Goal: Task Accomplishment & Management: Use online tool/utility

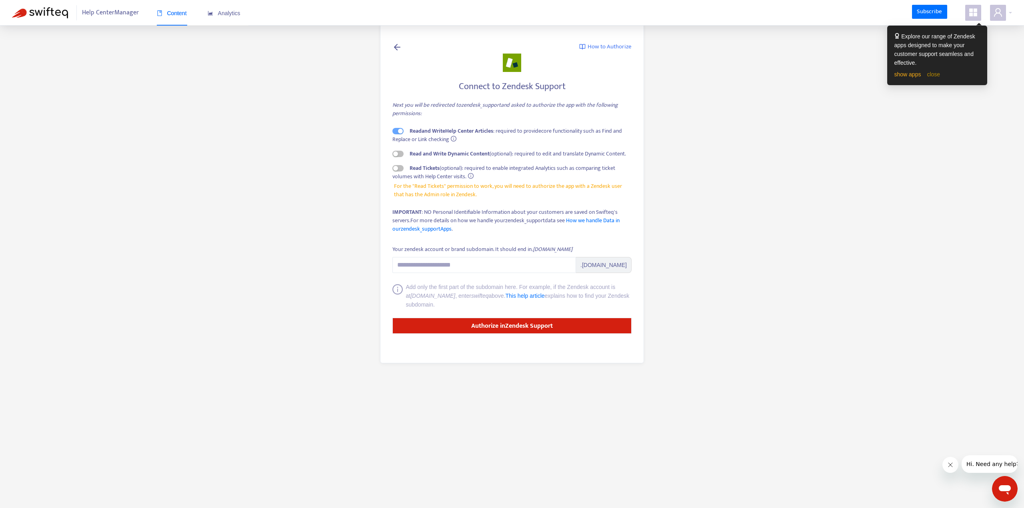
click at [933, 74] on link "close" at bounding box center [933, 74] width 13 height 6
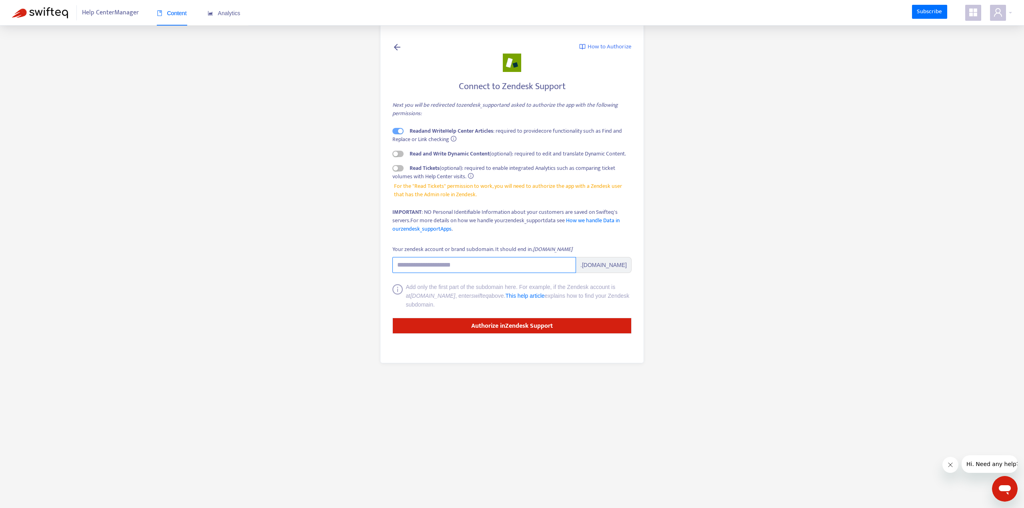
click at [418, 263] on input "Your zendesk account or brand subdomain. It should end in .zendesk.com" at bounding box center [484, 265] width 184 height 16
paste input "**********"
drag, startPoint x: 420, startPoint y: 260, endPoint x: 346, endPoint y: 275, distance: 75.0
click at [346, 275] on main "**********" at bounding box center [512, 254] width 1024 height 508
click at [479, 267] on input "**********" at bounding box center [484, 265] width 184 height 16
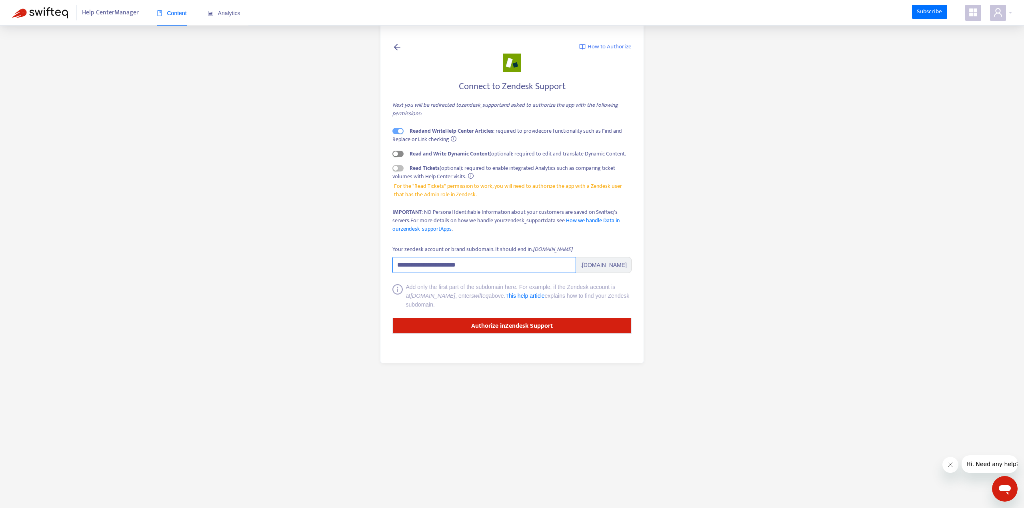
type input "**********"
click at [400, 156] on span "button" at bounding box center [397, 154] width 11 height 6
click at [475, 324] on strong "Authorize in Zendesk Support" at bounding box center [512, 326] width 82 height 11
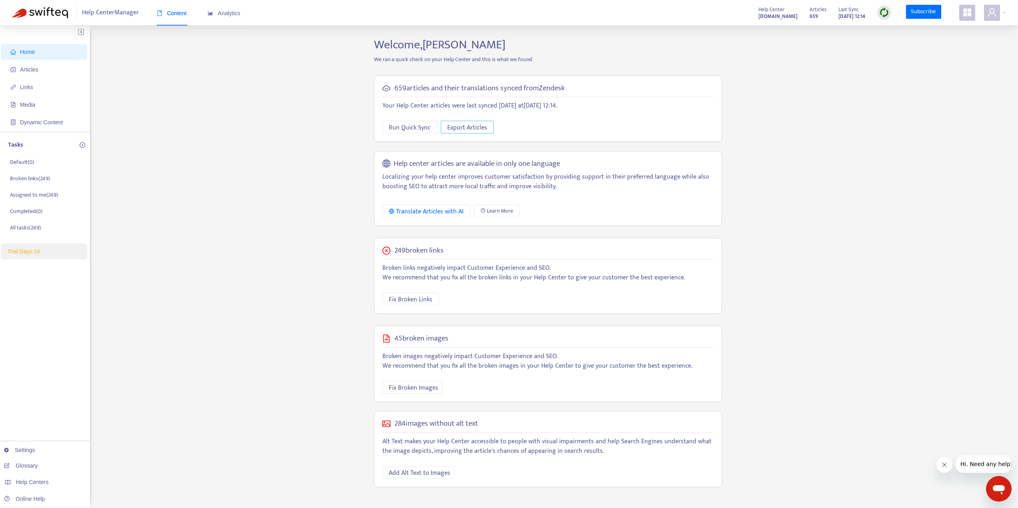
click at [476, 124] on span "Export Articles" at bounding box center [467, 128] width 40 height 10
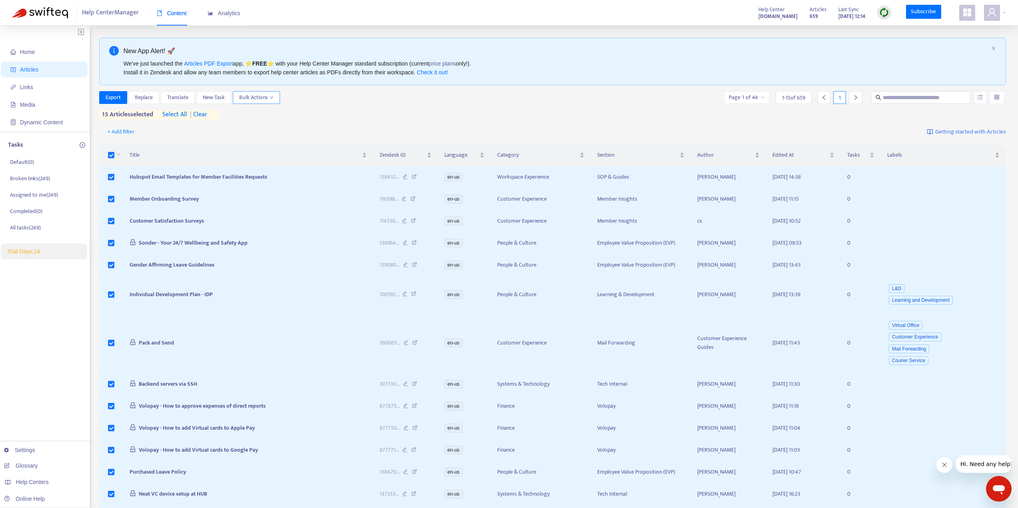
click at [269, 96] on span "Bulk Actions" at bounding box center [256, 97] width 34 height 9
click at [359, 114] on div "Export Replace Translate New Task Bulk Actions Page 1 of 44 1 - 15 of 659 1 15 …" at bounding box center [552, 105] width 907 height 28
click at [106, 99] on span "Export" at bounding box center [113, 97] width 15 height 9
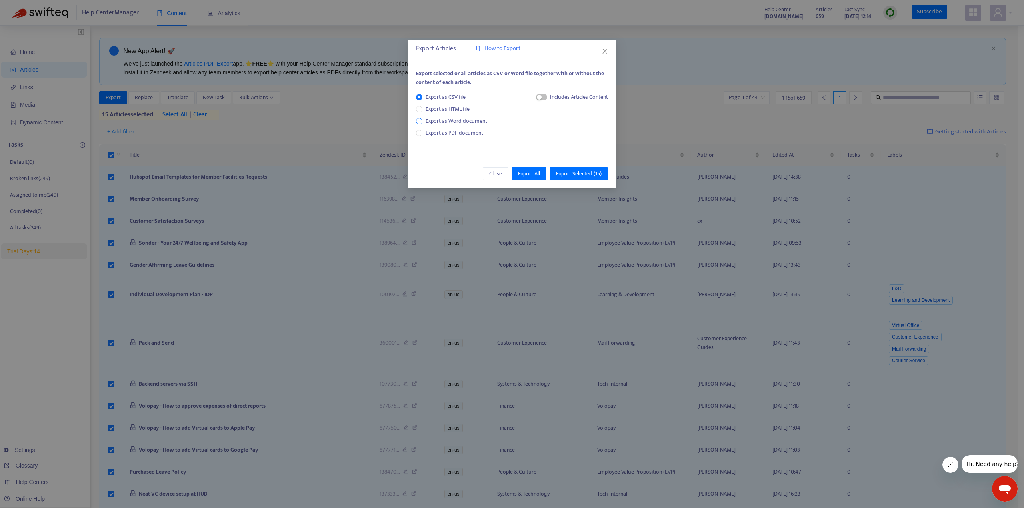
click at [424, 123] on span "Export as Word document" at bounding box center [456, 121] width 68 height 9
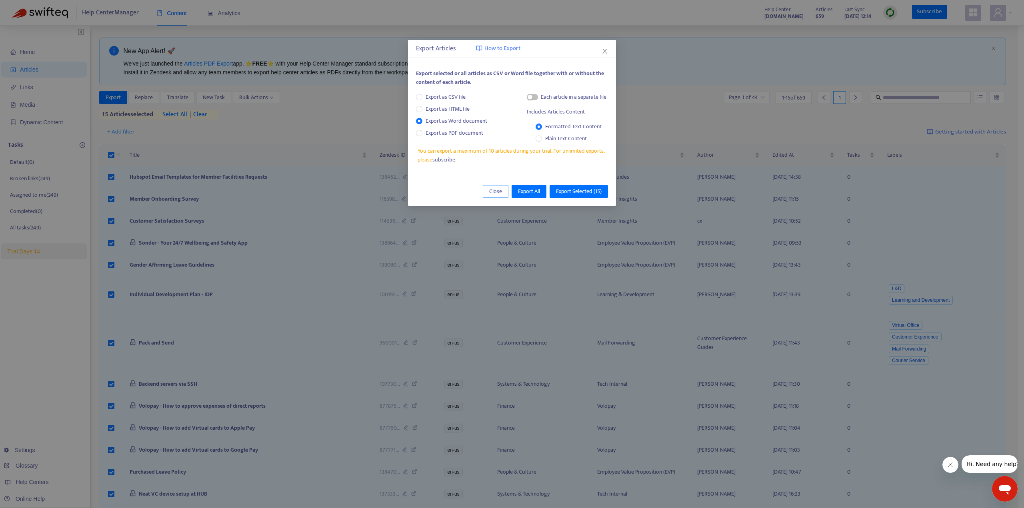
click at [499, 193] on span "Close" at bounding box center [495, 191] width 13 height 9
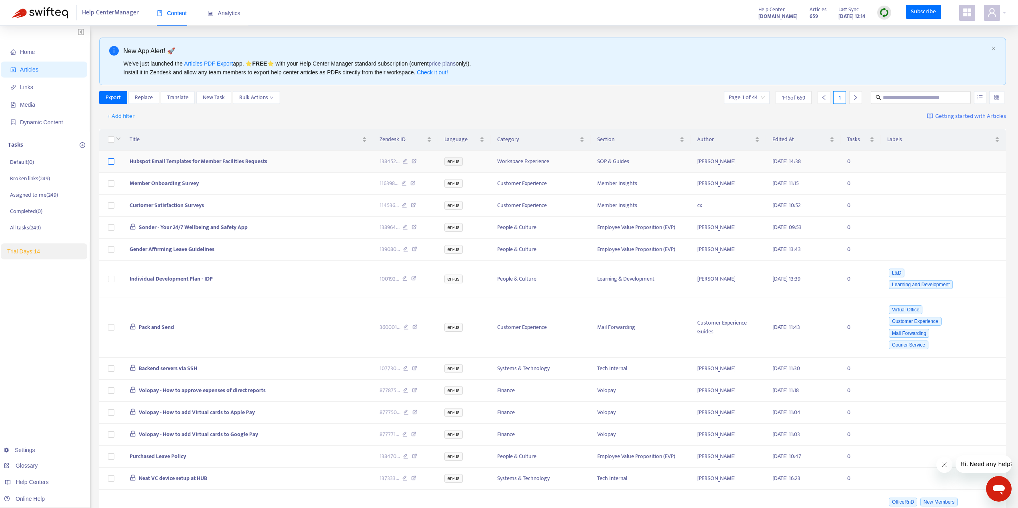
click at [113, 157] on label at bounding box center [111, 161] width 6 height 9
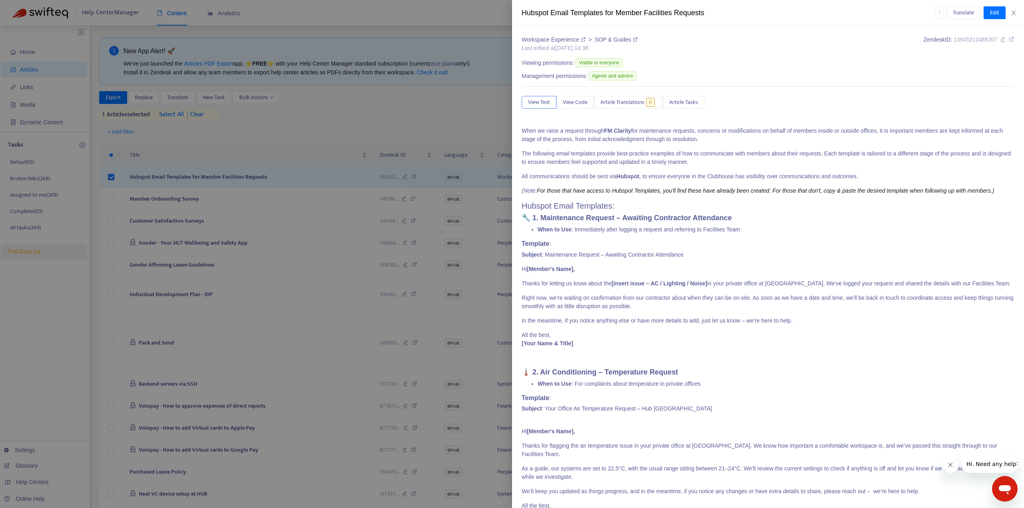
click at [1011, 6] on div "Translate Edit" at bounding box center [974, 12] width 79 height 13
click at [1011, 12] on icon "close" at bounding box center [1013, 13] width 6 height 6
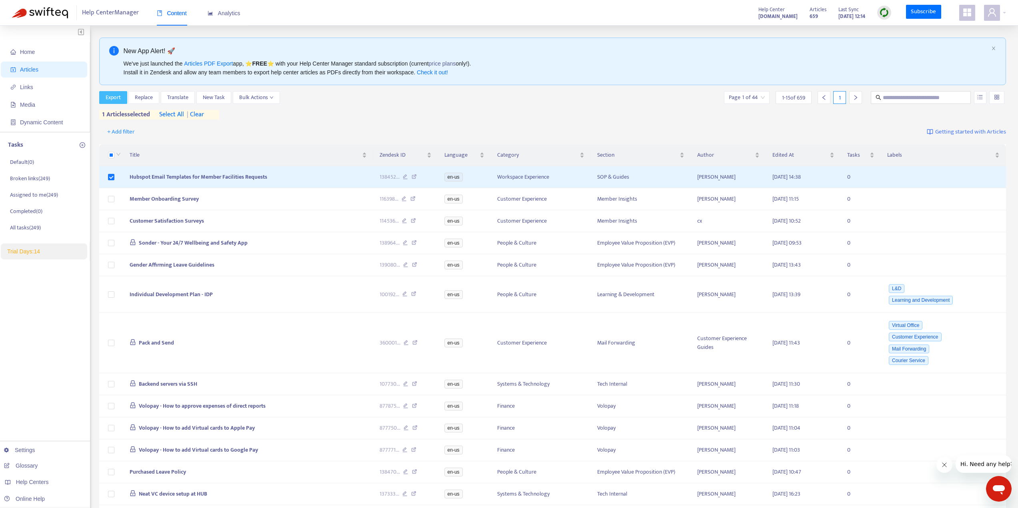
click at [99, 99] on button "Export" at bounding box center [113, 97] width 28 height 13
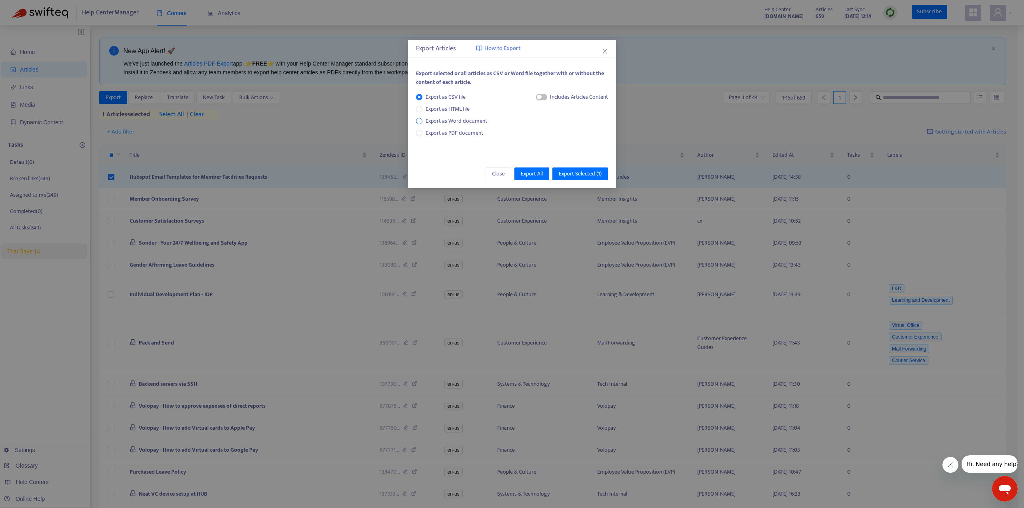
click at [447, 124] on span "Export as Word document" at bounding box center [456, 121] width 68 height 9
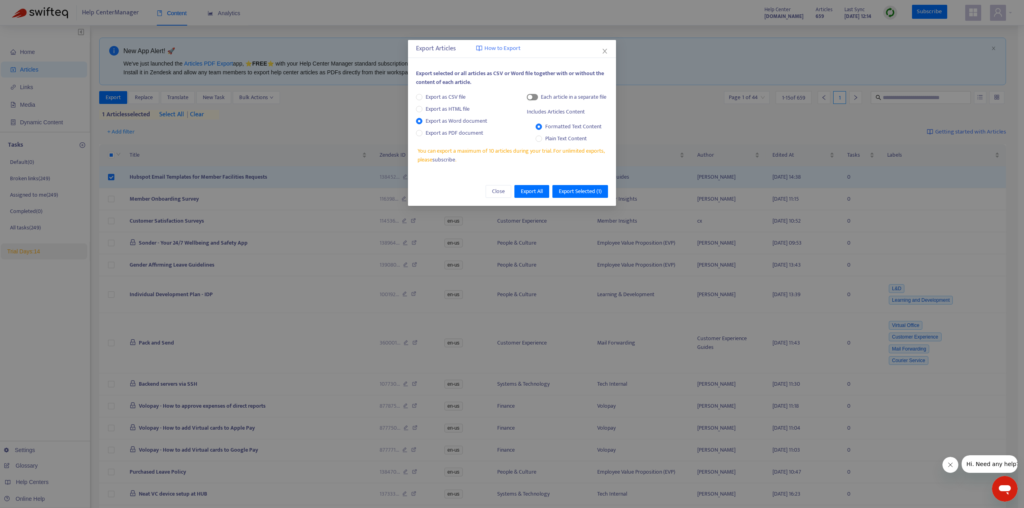
click at [535, 97] on span "button" at bounding box center [532, 97] width 11 height 6
click at [535, 96] on div "button" at bounding box center [534, 97] width 5 height 5
click at [563, 192] on span "Export Selected ( 1 )" at bounding box center [580, 191] width 43 height 9
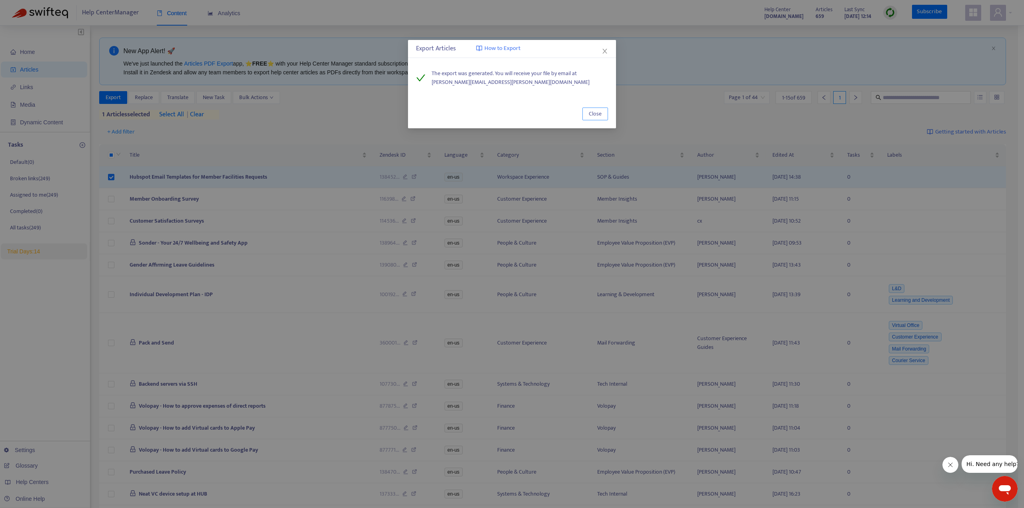
click at [599, 108] on button "Close" at bounding box center [595, 114] width 26 height 13
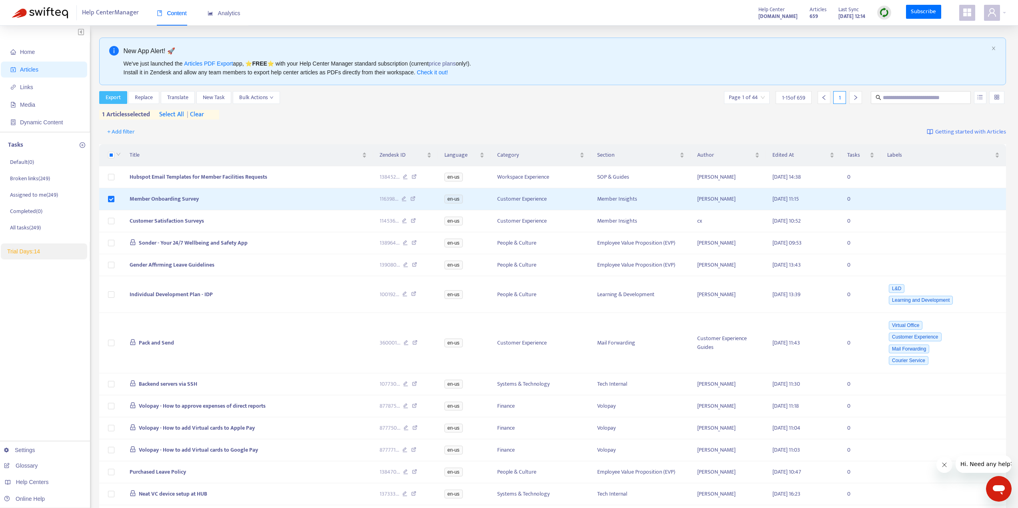
click at [116, 98] on span "Export" at bounding box center [113, 97] width 15 height 9
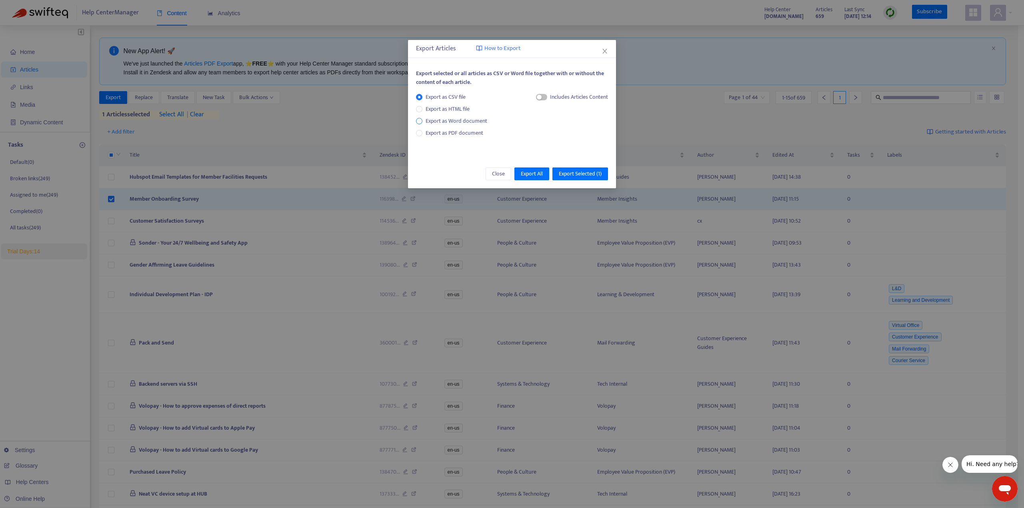
click at [439, 120] on span "Export as Word document" at bounding box center [456, 121] width 68 height 9
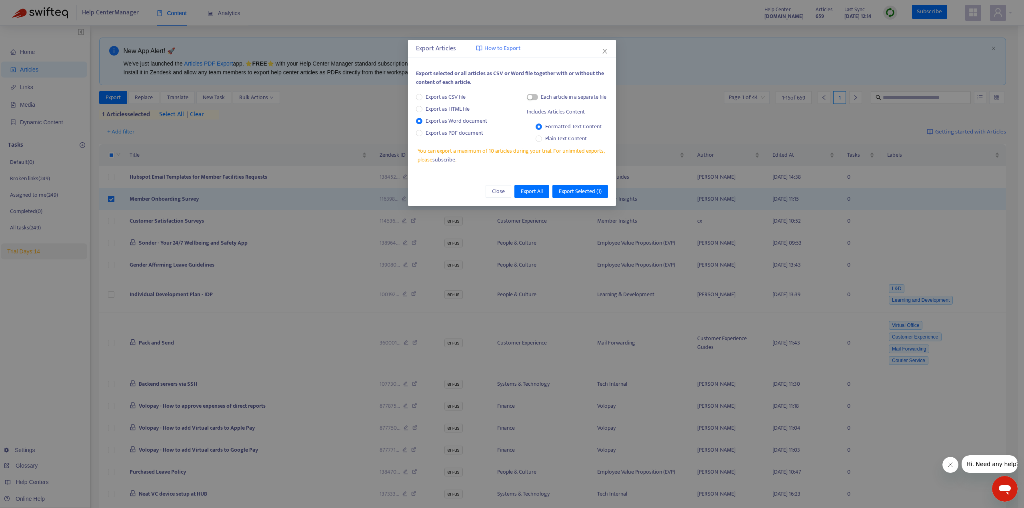
click at [539, 96] on div "Each article in a separate file" at bounding box center [568, 99] width 82 height 12
click at [533, 97] on button "button" at bounding box center [532, 97] width 11 height 6
click at [533, 97] on div "button" at bounding box center [534, 97] width 5 height 5
click at [500, 188] on span "Close" at bounding box center [498, 191] width 13 height 9
